Goal: Find specific page/section: Find specific page/section

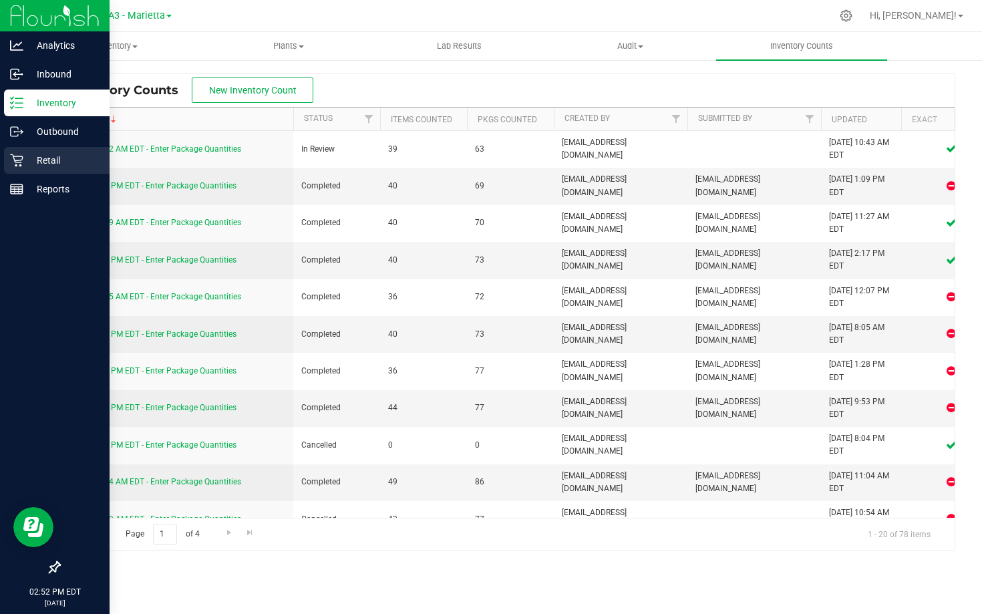
click at [33, 163] on p "Retail" at bounding box center [63, 160] width 80 height 16
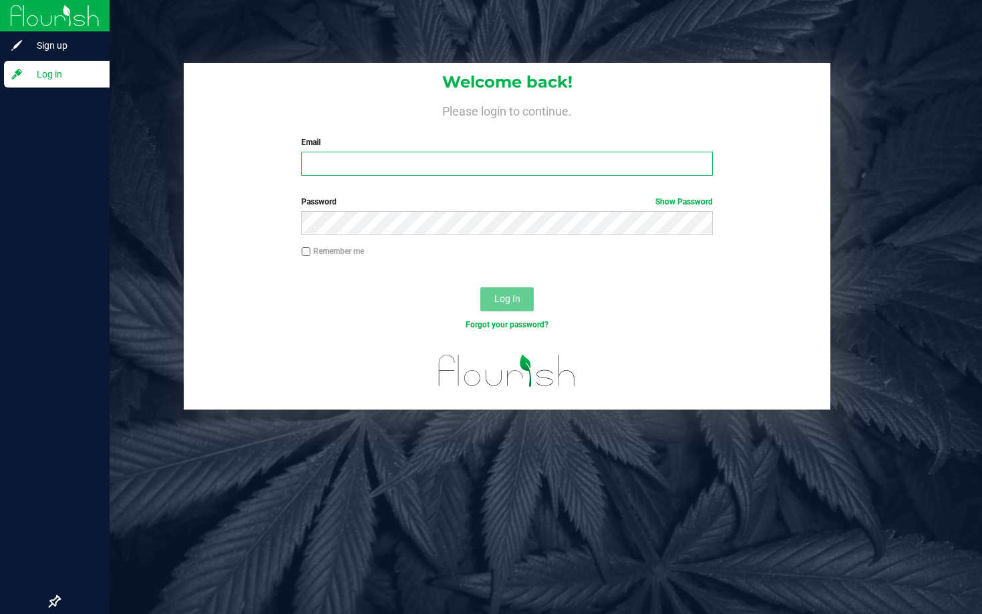
click at [337, 158] on input "Email" at bounding box center [506, 164] width 411 height 24
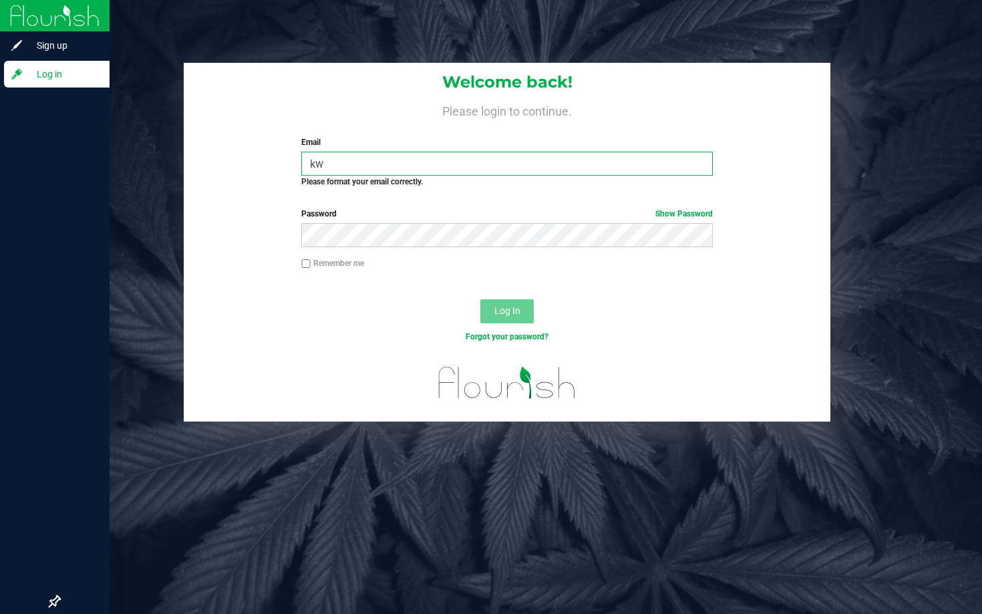
type input "[EMAIL_ADDRESS][DOMAIN_NAME]"
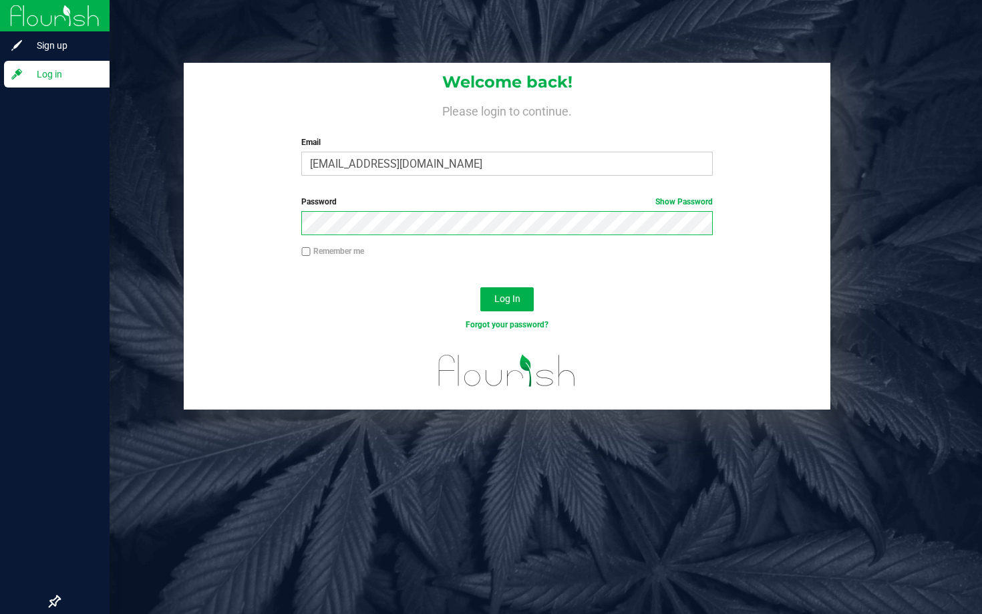
click at [480, 287] on button "Log In" at bounding box center [506, 299] width 53 height 24
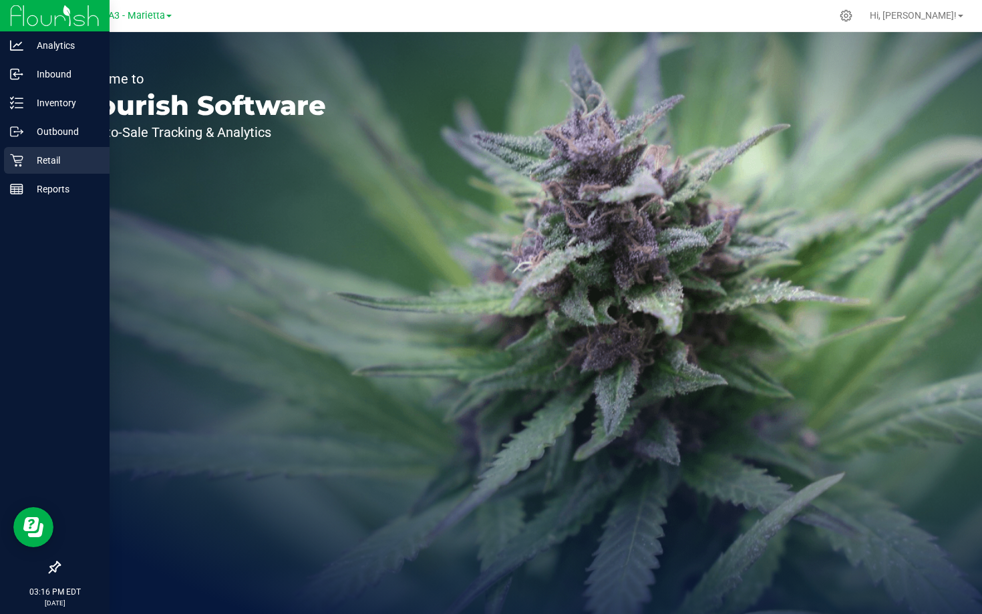
click at [17, 157] on icon at bounding box center [16, 160] width 13 height 13
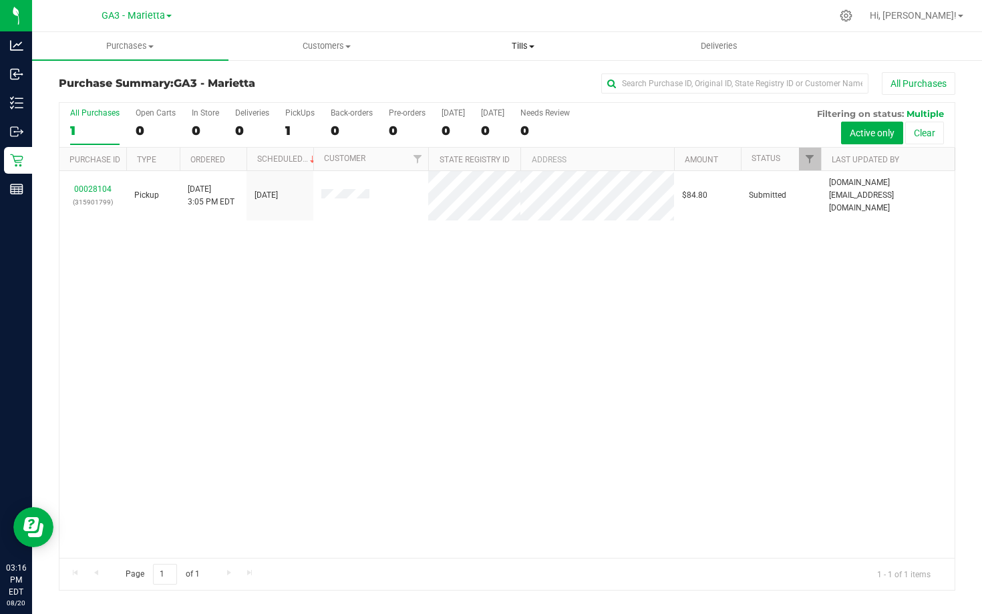
click at [528, 42] on span "Tills" at bounding box center [522, 46] width 195 height 12
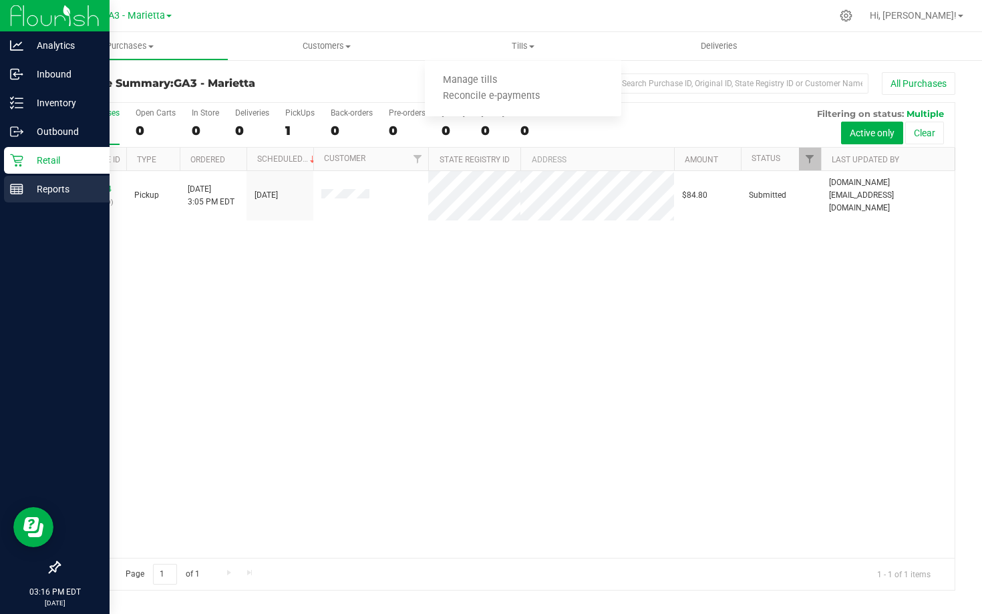
click at [33, 188] on p "Reports" at bounding box center [63, 189] width 80 height 16
